Goal: Task Accomplishment & Management: Complete application form

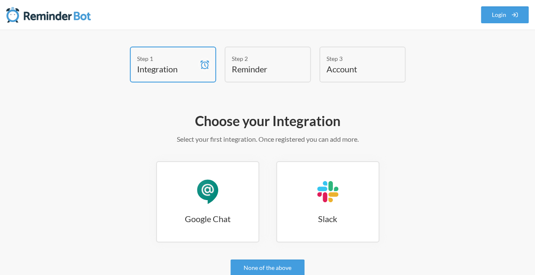
scroll to position [96, 0]
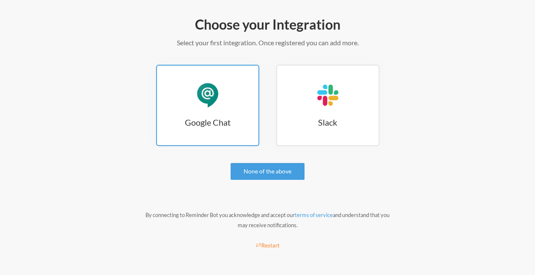
drag, startPoint x: 256, startPoint y: 154, endPoint x: 242, endPoint y: 141, distance: 19.2
click at [242, 141] on div "Google Chat Google Chat Slack Slack" at bounding box center [267, 110] width 485 height 90
click at [242, 141] on link "Google Chat Google Chat" at bounding box center [207, 105] width 103 height 81
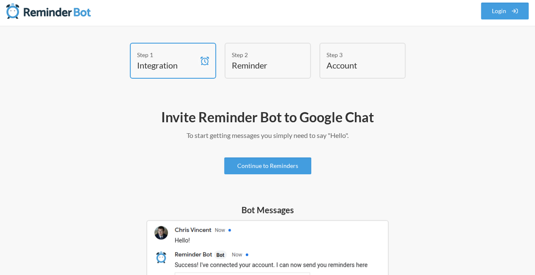
scroll to position [5, 0]
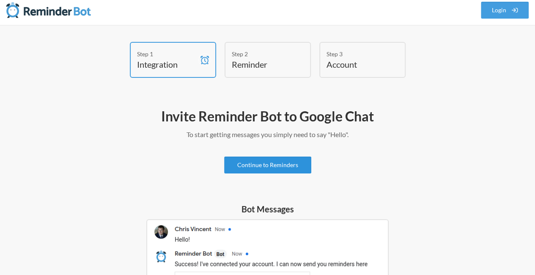
click at [261, 166] on link "Continue to Reminders" at bounding box center [267, 165] width 87 height 17
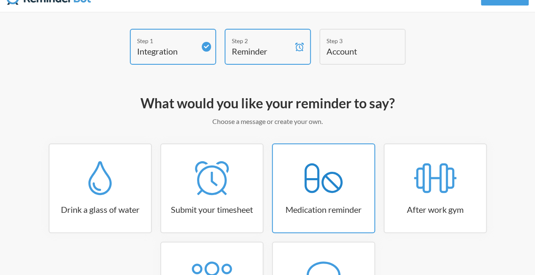
scroll to position [120, 0]
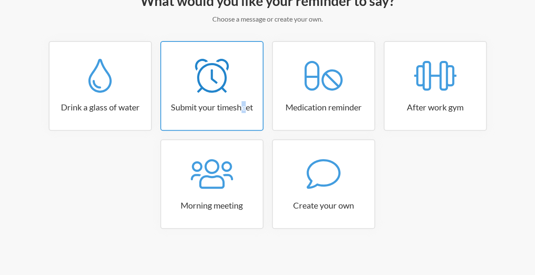
drag, startPoint x: 242, startPoint y: 108, endPoint x: 246, endPoint y: 99, distance: 9.7
click at [246, 99] on link "Submit your timesheet" at bounding box center [211, 86] width 103 height 90
select select "15:30:00"
select select "true"
select select "16:30:00"
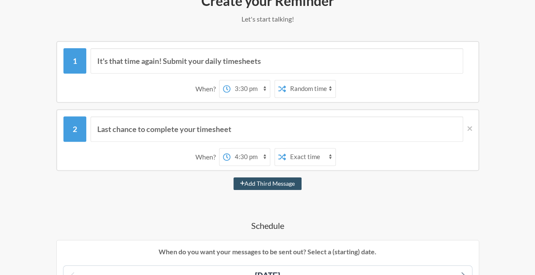
click at [246, 99] on div "It's that time again! Submit your daily timesheets When? 12:00 am 12:15 am 12:3…" at bounding box center [267, 72] width 423 height 62
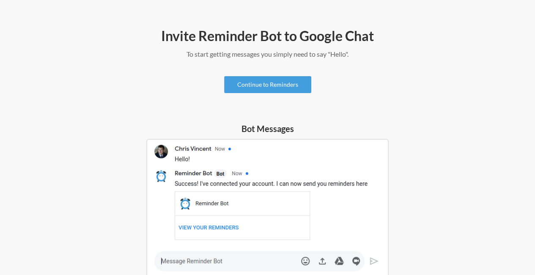
scroll to position [71, 0]
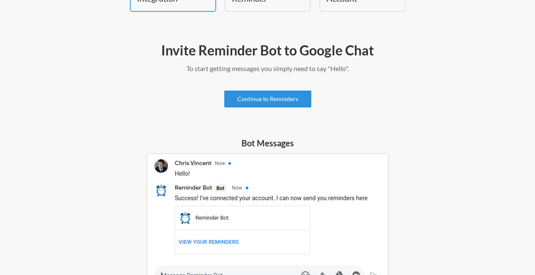
click at [278, 97] on link "Continue to Reminders" at bounding box center [267, 99] width 87 height 17
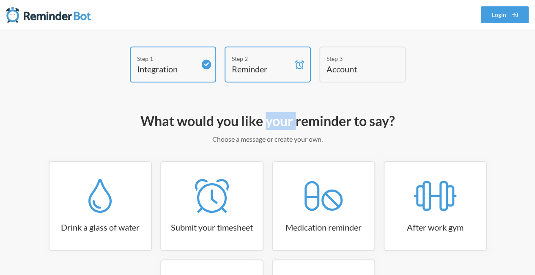
click at [278, 97] on div "Step 1 Integration Step 2 Reminder Step 3 Account What would you like your remi…" at bounding box center [268, 213] width 502 height 332
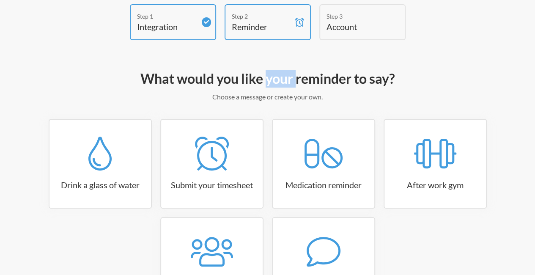
scroll to position [42, 0]
click at [348, 95] on p "Choose a message or create your own." at bounding box center [267, 97] width 485 height 10
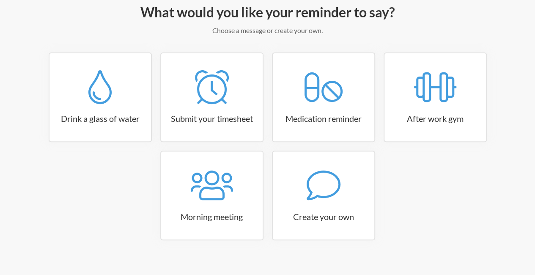
scroll to position [120, 0]
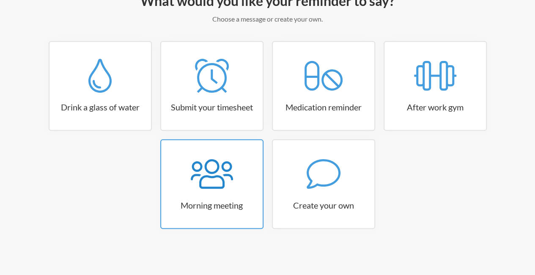
click at [212, 187] on icon at bounding box center [212, 174] width 42 height 30
select select "08:30:00"
select select "true"
select select "09:45:00"
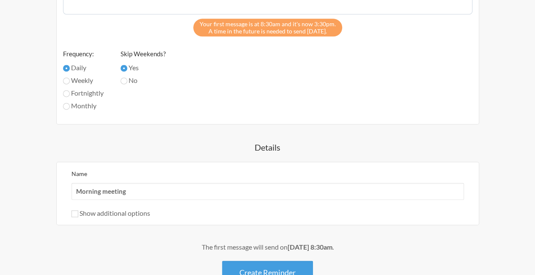
scroll to position [595, 0]
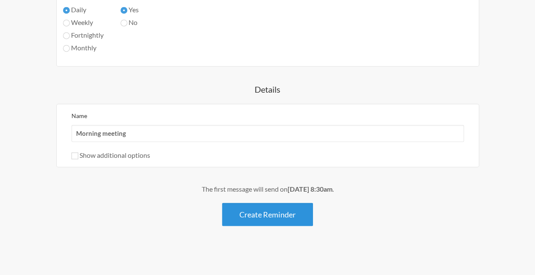
click at [276, 203] on button "Create Reminder" at bounding box center [267, 214] width 91 height 23
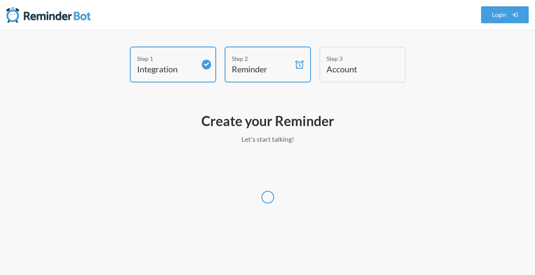
scroll to position [0, 0]
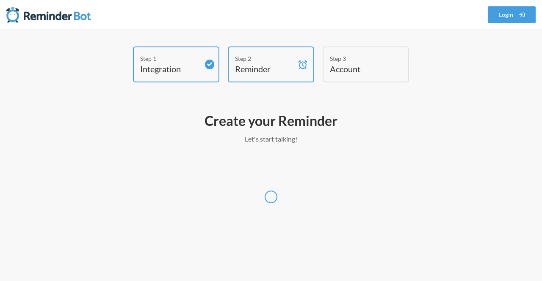
select select "America/[GEOGRAPHIC_DATA]"
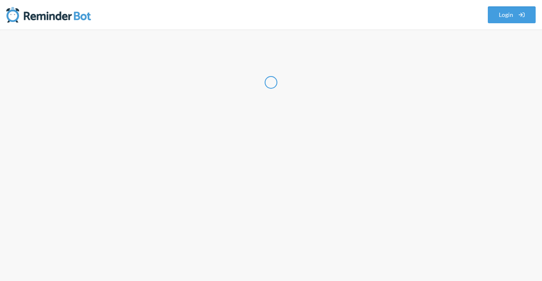
select select "US"
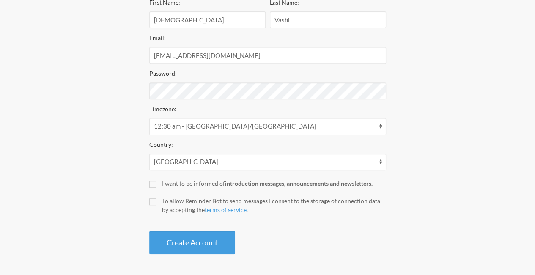
scroll to position [138, 0]
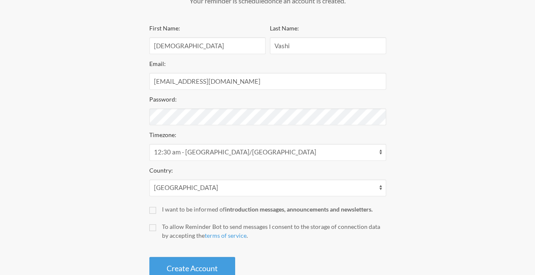
click at [166, 215] on div "First Name: [PERSON_NAME] Last Name: Vashi Email: [EMAIL_ADDRESS][DOMAIN_NAME] …" at bounding box center [267, 151] width 237 height 257
click at [167, 212] on div "I want to be informed of introduction messages, announcements and newsletters." at bounding box center [274, 209] width 224 height 9
click at [156, 212] on input "I want to be informed of introduction messages, announcements and newsletters." at bounding box center [152, 210] width 7 height 7
checkbox input "true"
click at [164, 230] on div "To allow Reminder Bot to send messages I consent to the storage of connection d…" at bounding box center [274, 231] width 224 height 18
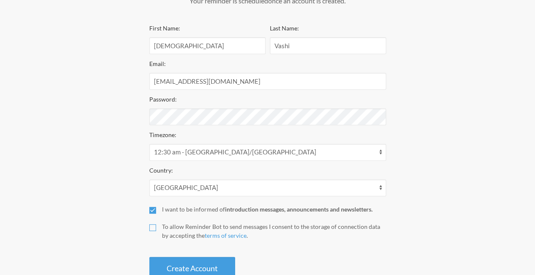
click at [156, 230] on input "To allow Reminder Bot to send messages I consent to the storage of connection d…" at bounding box center [152, 227] width 7 height 7
checkbox input "true"
click at [178, 261] on button "Create Account" at bounding box center [192, 268] width 86 height 23
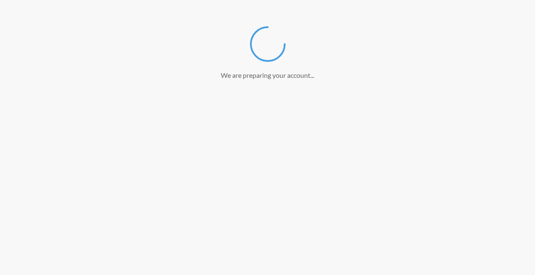
scroll to position [132, 0]
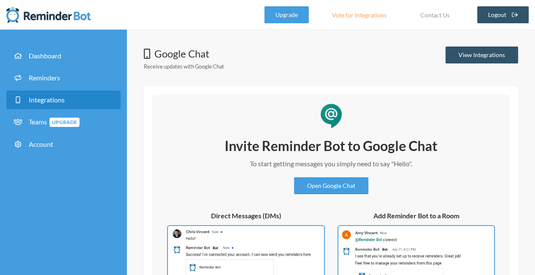
click at [186, 168] on div "Invite Reminder Bot to Google Chat To start getting messages you simply need to…" at bounding box center [331, 230] width 341 height 187
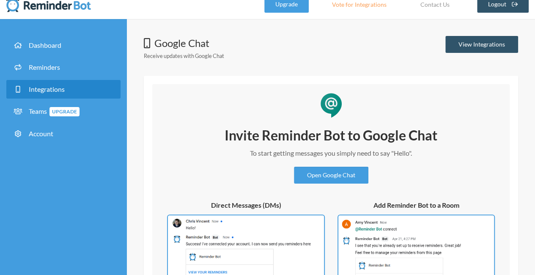
scroll to position [10, 0]
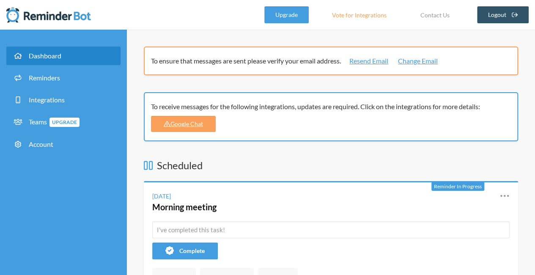
scroll to position [66, 0]
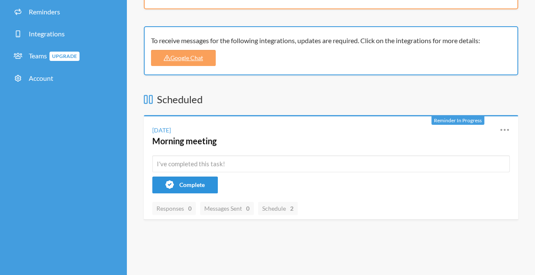
click at [188, 191] on button "Complete" at bounding box center [185, 184] width 66 height 17
